Goal: Task Accomplishment & Management: Manage account settings

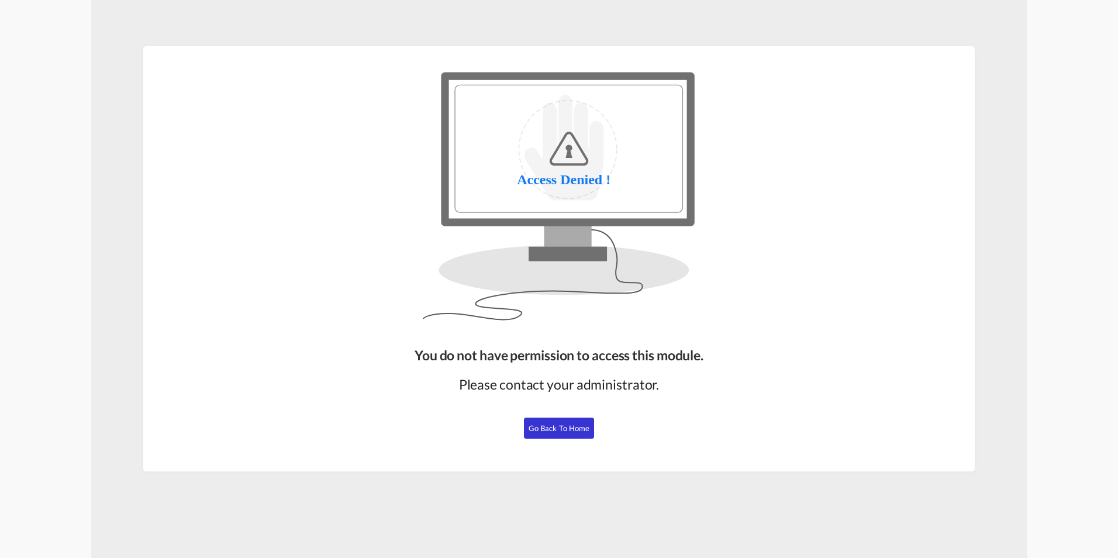
drag, startPoint x: 565, startPoint y: 433, endPoint x: 613, endPoint y: 404, distance: 56.5
click at [565, 433] on button "Go Back to Home" at bounding box center [559, 428] width 70 height 21
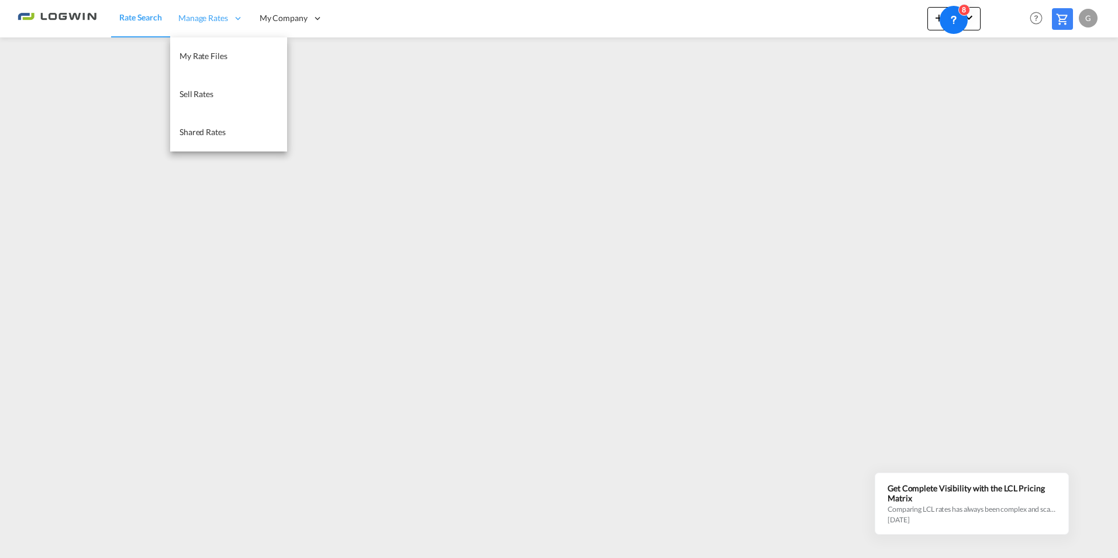
click at [237, 18] on icon at bounding box center [238, 18] width 11 height 11
click at [218, 20] on span "Manage Rates" at bounding box center [203, 18] width 50 height 12
click at [205, 54] on span "My Rate Files" at bounding box center [204, 56] width 48 height 10
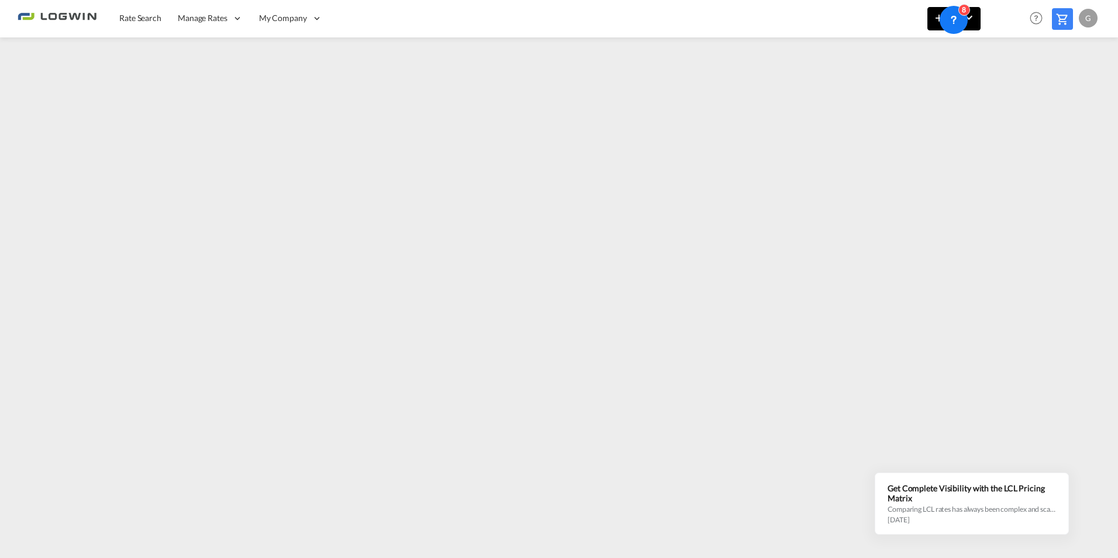
click at [974, 18] on md-icon "icon-chevron-down" at bounding box center [969, 18] width 14 height 14
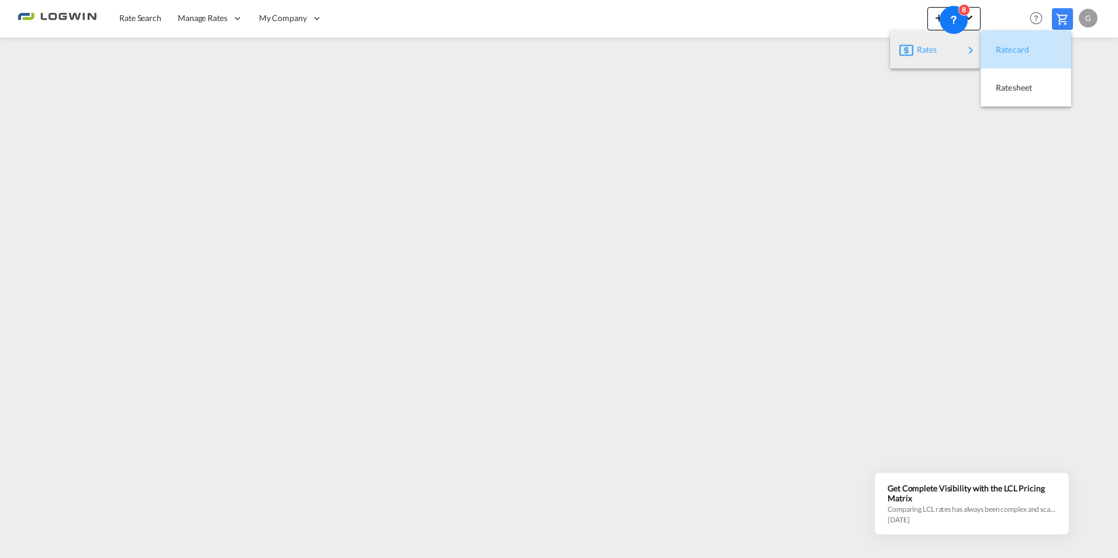
click at [1009, 47] on span "Ratecard" at bounding box center [1002, 49] width 13 height 23
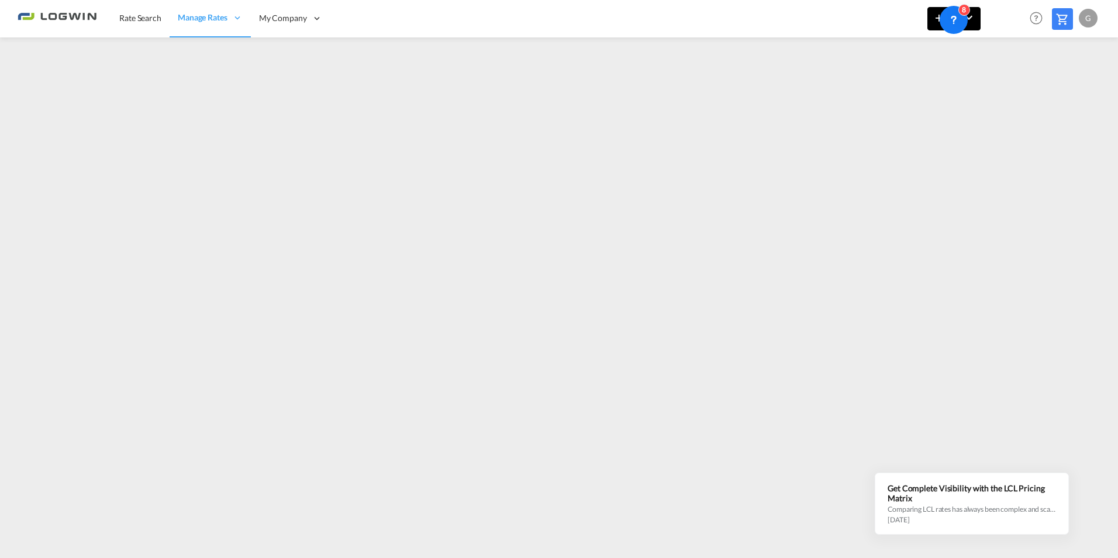
click at [976, 16] on button "New" at bounding box center [954, 18] width 53 height 23
click at [1020, 92] on div "Ratesheet" at bounding box center [1017, 87] width 43 height 29
click at [977, 21] on button "New" at bounding box center [954, 18] width 53 height 23
click at [899, 230] on md-backdrop at bounding box center [559, 279] width 1118 height 558
click at [155, 16] on span "Rate Search" at bounding box center [140, 18] width 42 height 10
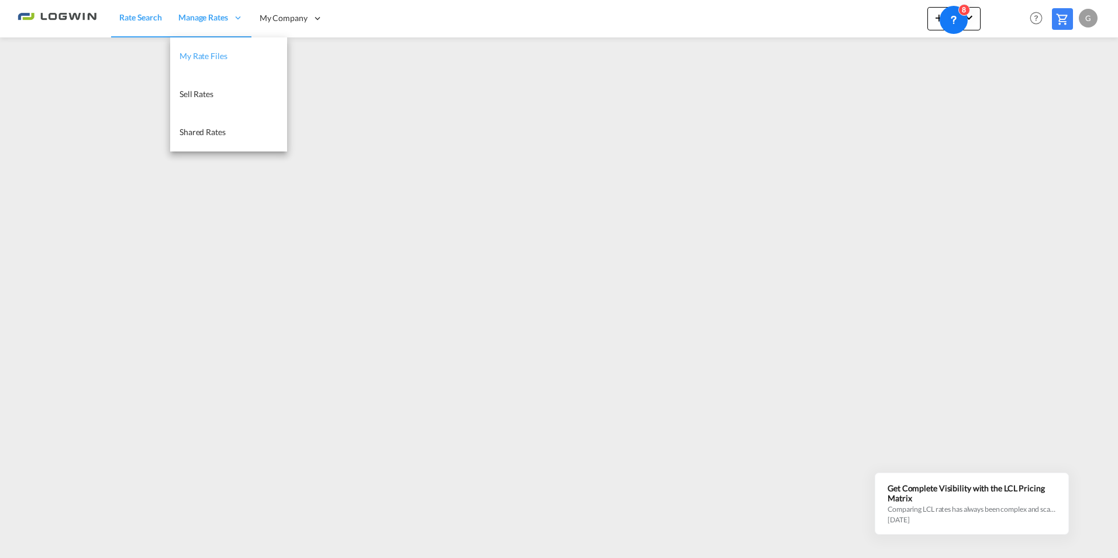
click at [212, 56] on span "My Rate Files" at bounding box center [204, 56] width 48 height 10
click at [212, 132] on span "Shared Rates" at bounding box center [202, 132] width 46 height 10
